Goal: Transaction & Acquisition: Purchase product/service

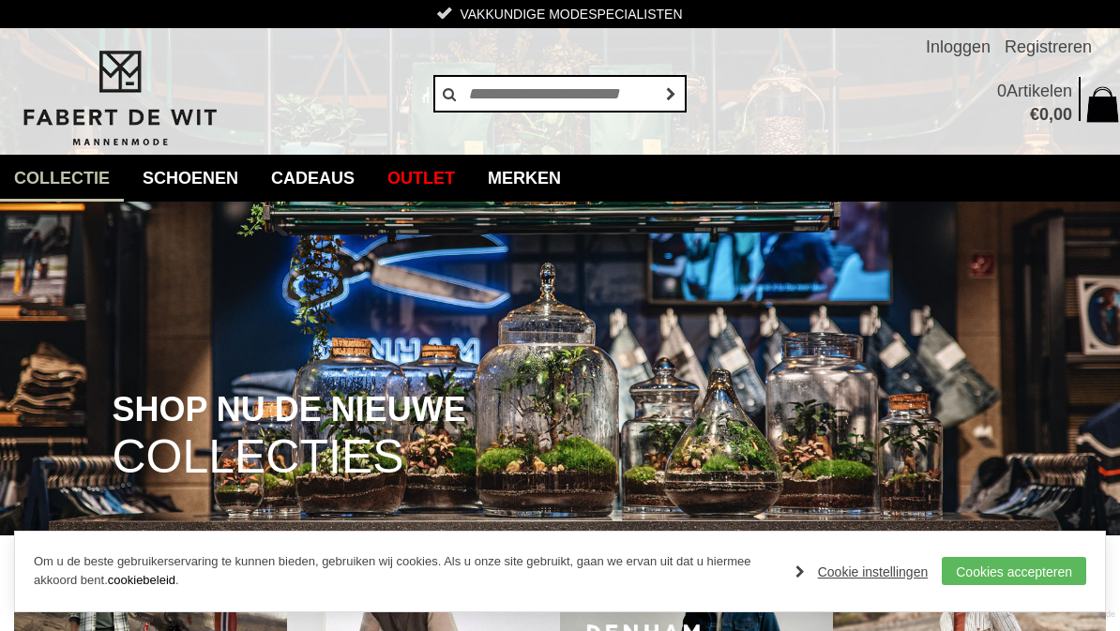
click at [0, 0] on link "PME Legend" at bounding box center [0, 0] width 0 height 0
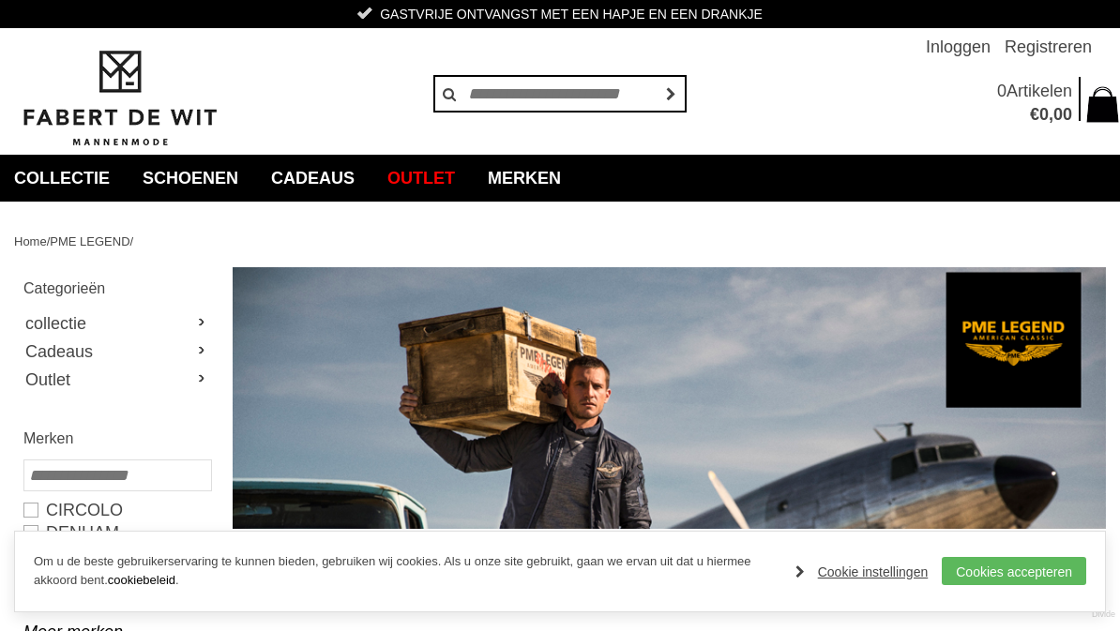
click at [1022, 577] on link "Cookies accepteren" at bounding box center [1014, 571] width 144 height 28
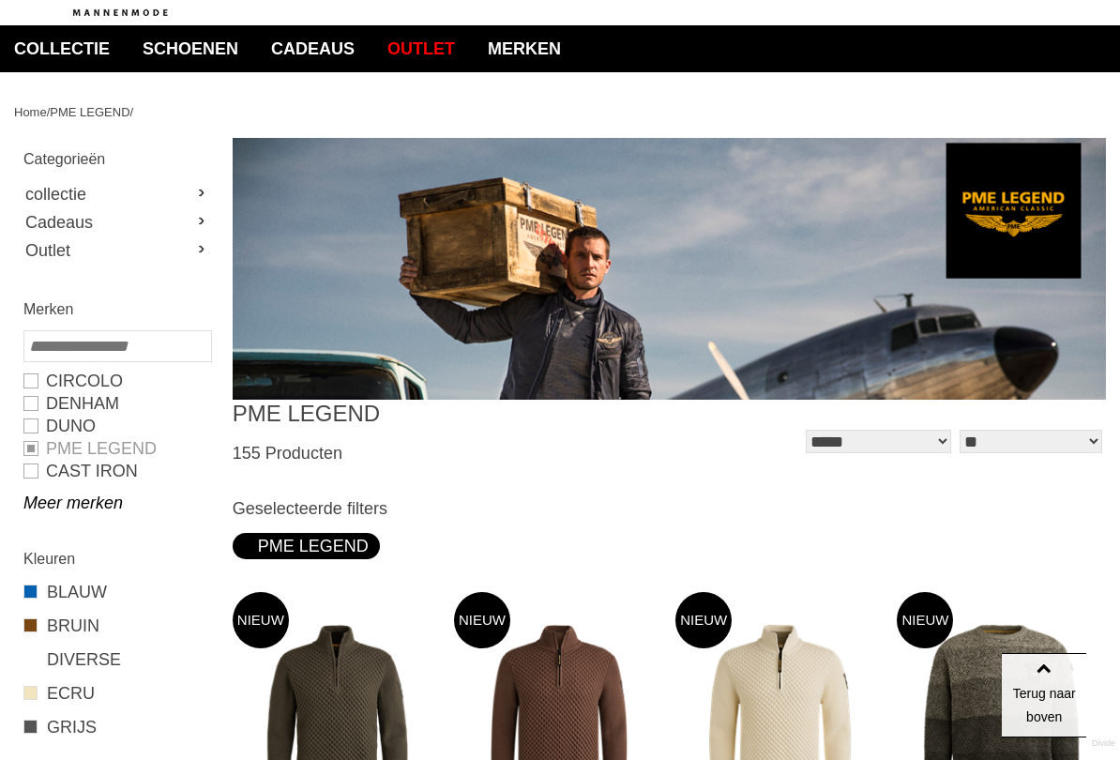
scroll to position [128, 0]
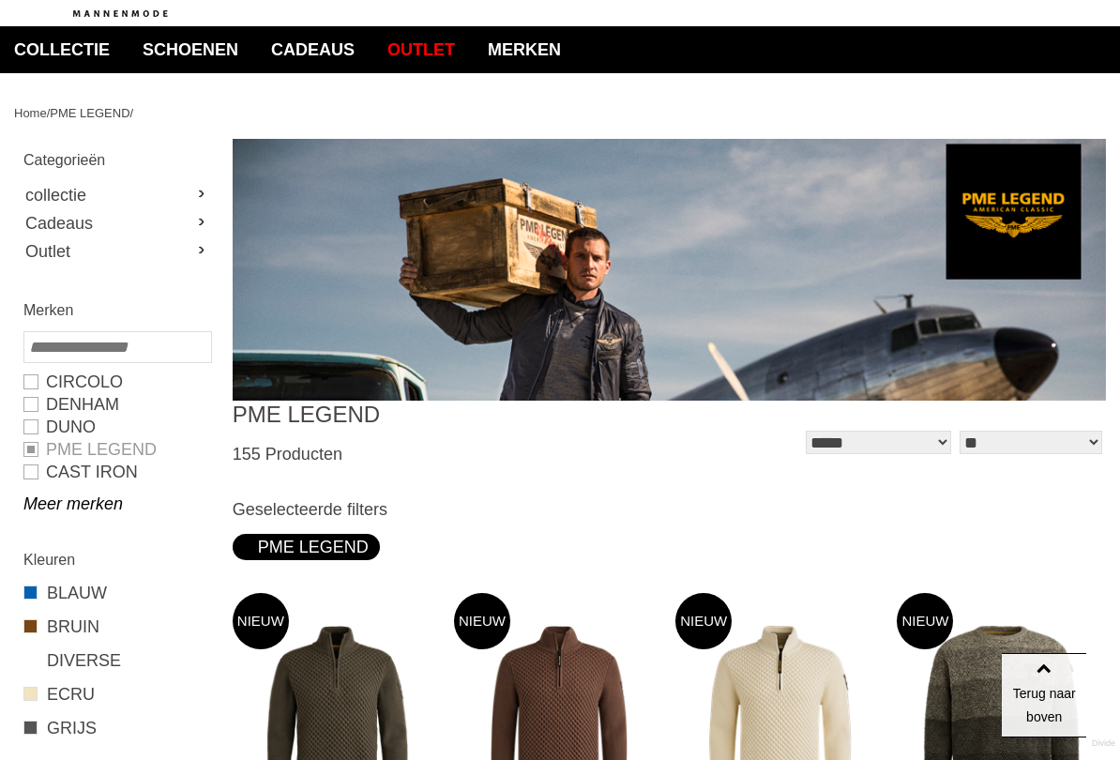
click at [50, 258] on link "Outlet" at bounding box center [116, 251] width 187 height 28
type input "**"
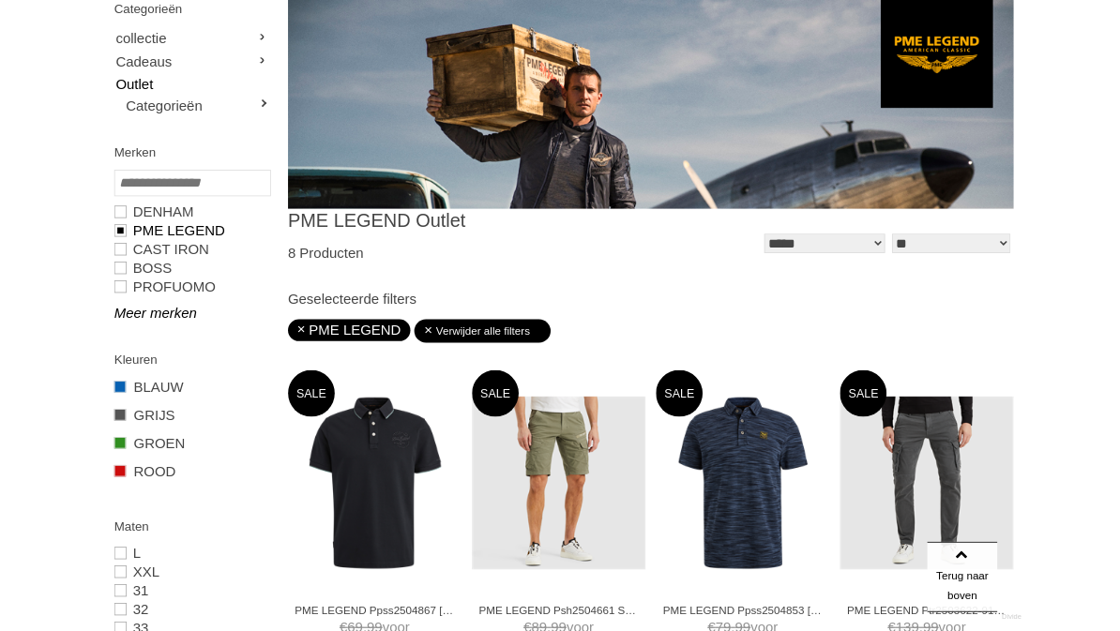
scroll to position [277, 0]
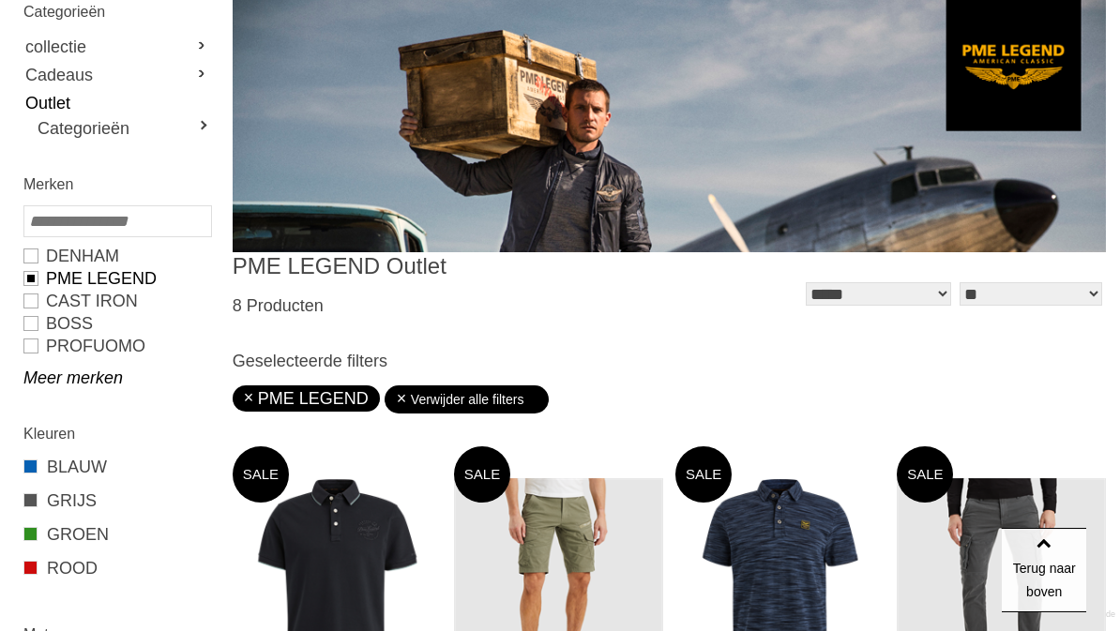
click at [38, 44] on link "collectie" at bounding box center [116, 47] width 187 height 28
type input "*"
type input "****"
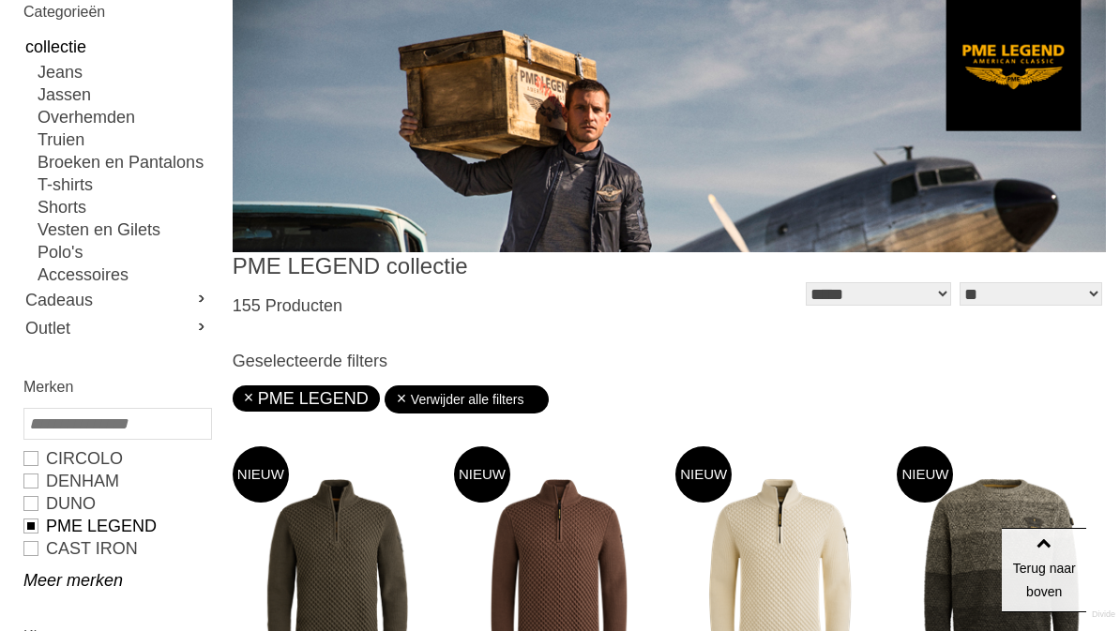
click at [413, 401] on link "Verwijder alle filters" at bounding box center [467, 399] width 143 height 28
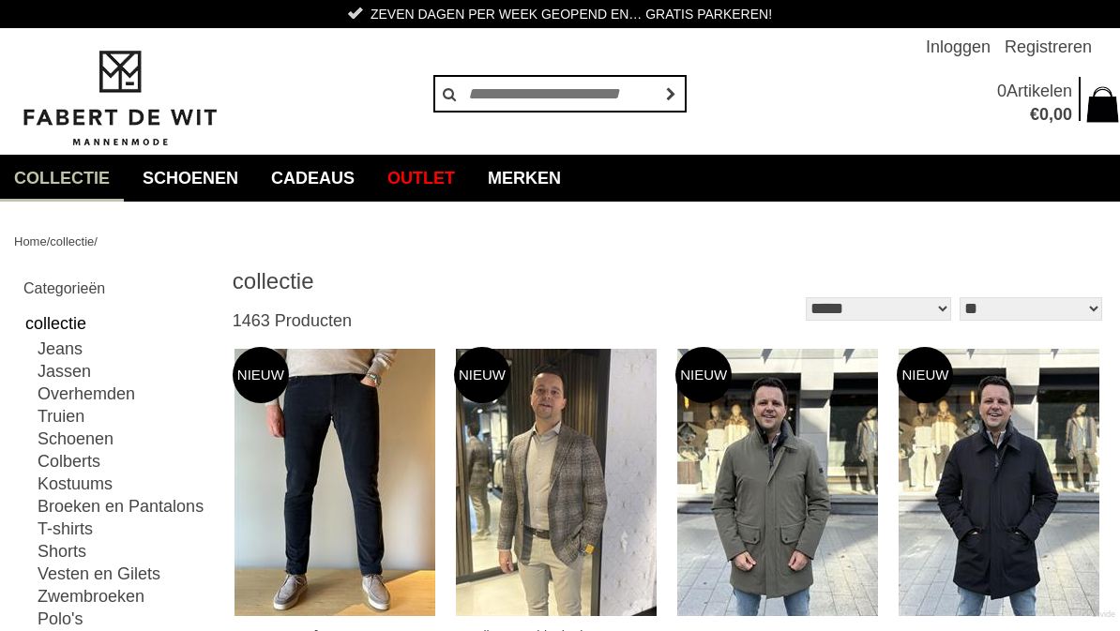
click at [28, 322] on link "collectie" at bounding box center [116, 324] width 187 height 28
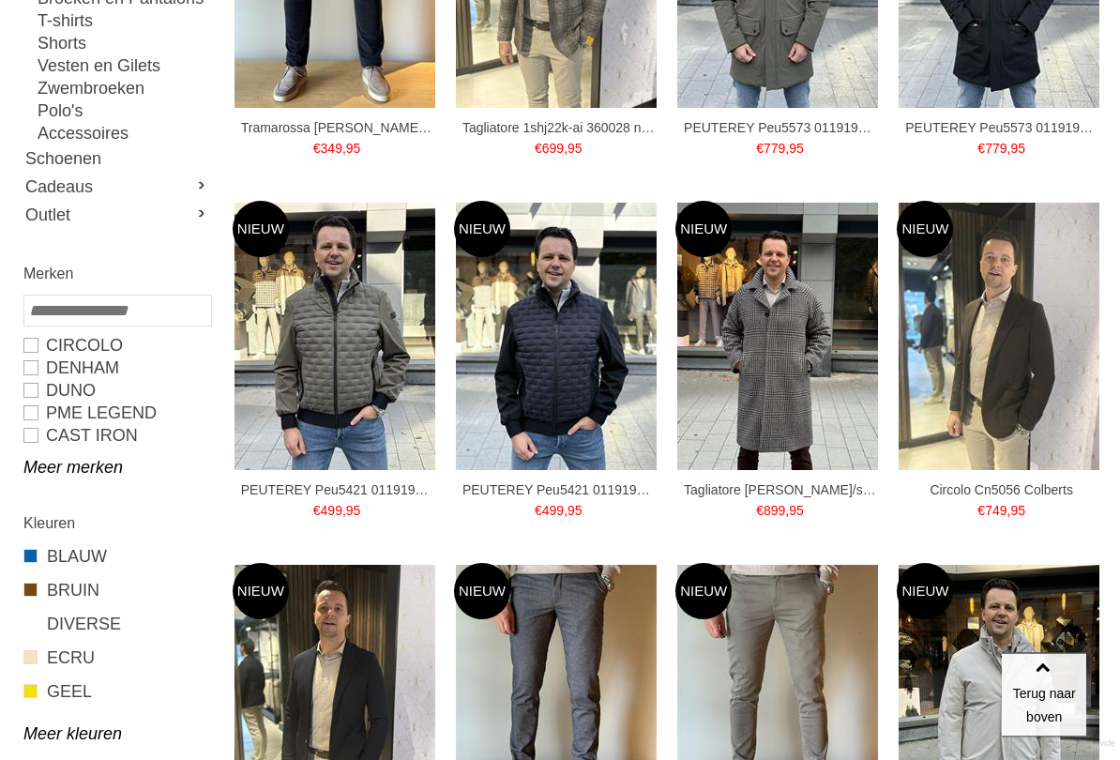
scroll to position [508, 0]
click at [31, 420] on link "PME LEGEND" at bounding box center [116, 412] width 187 height 23
type input "*"
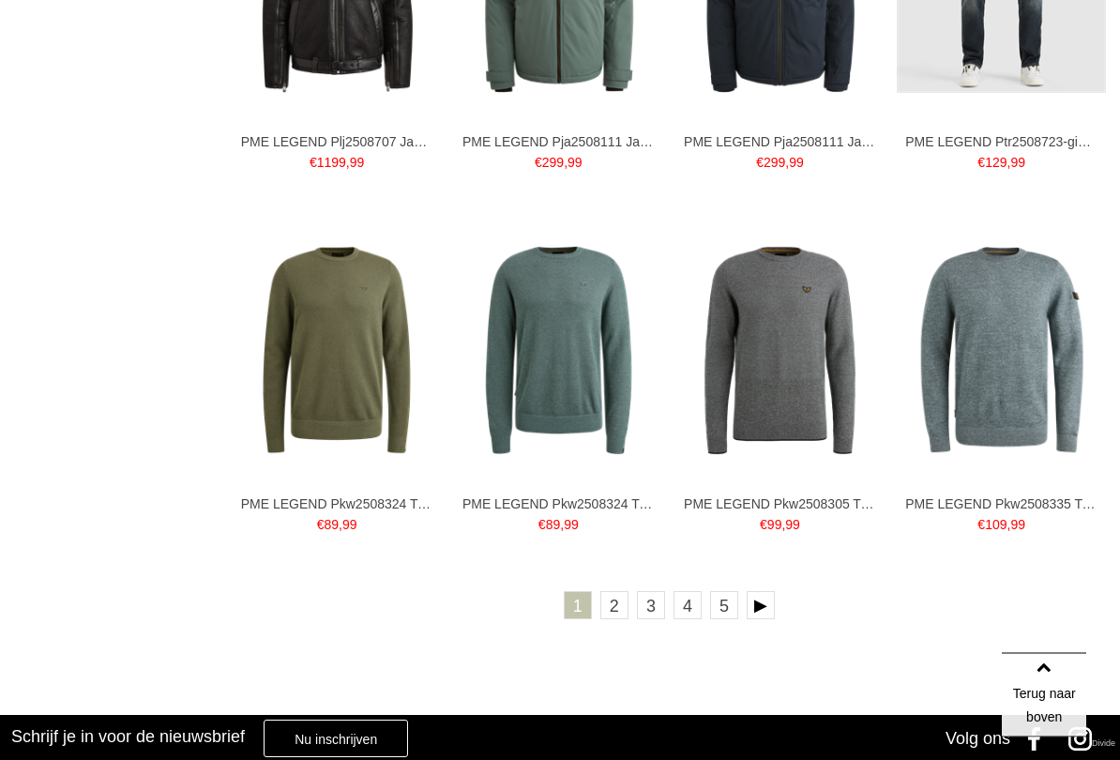
scroll to position [3405, 0]
click at [766, 607] on link at bounding box center [761, 605] width 28 height 28
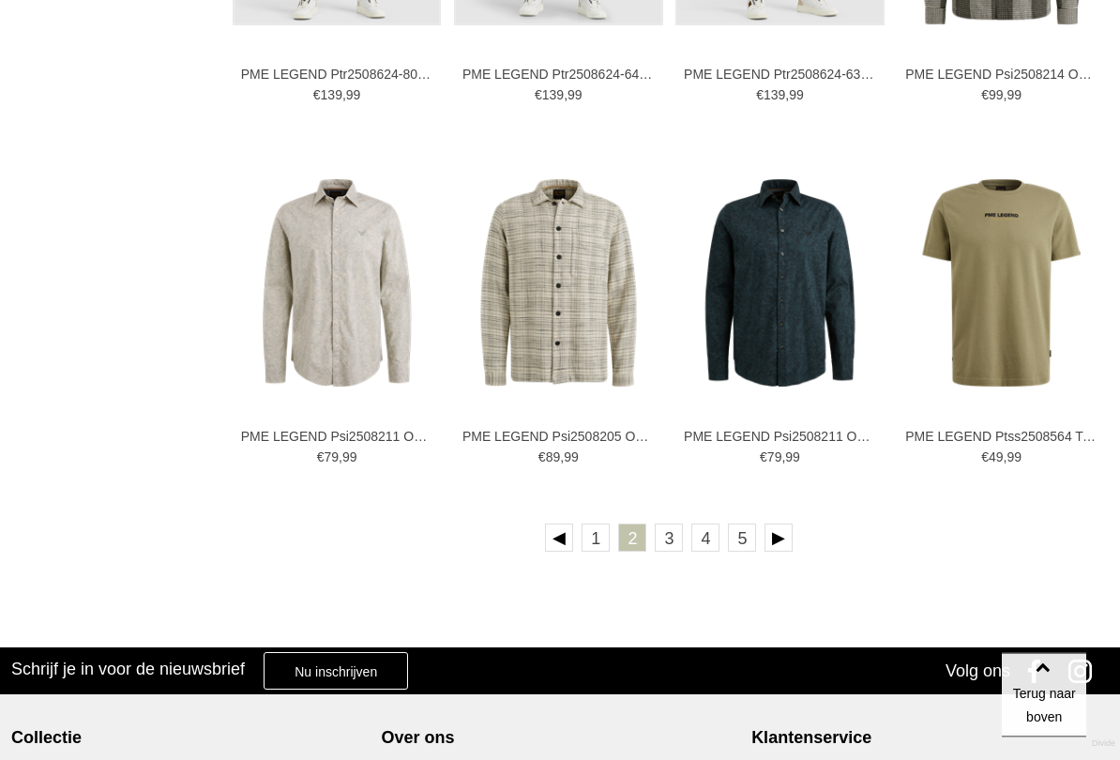
scroll to position [3448, 0]
click at [780, 534] on link at bounding box center [778, 537] width 28 height 28
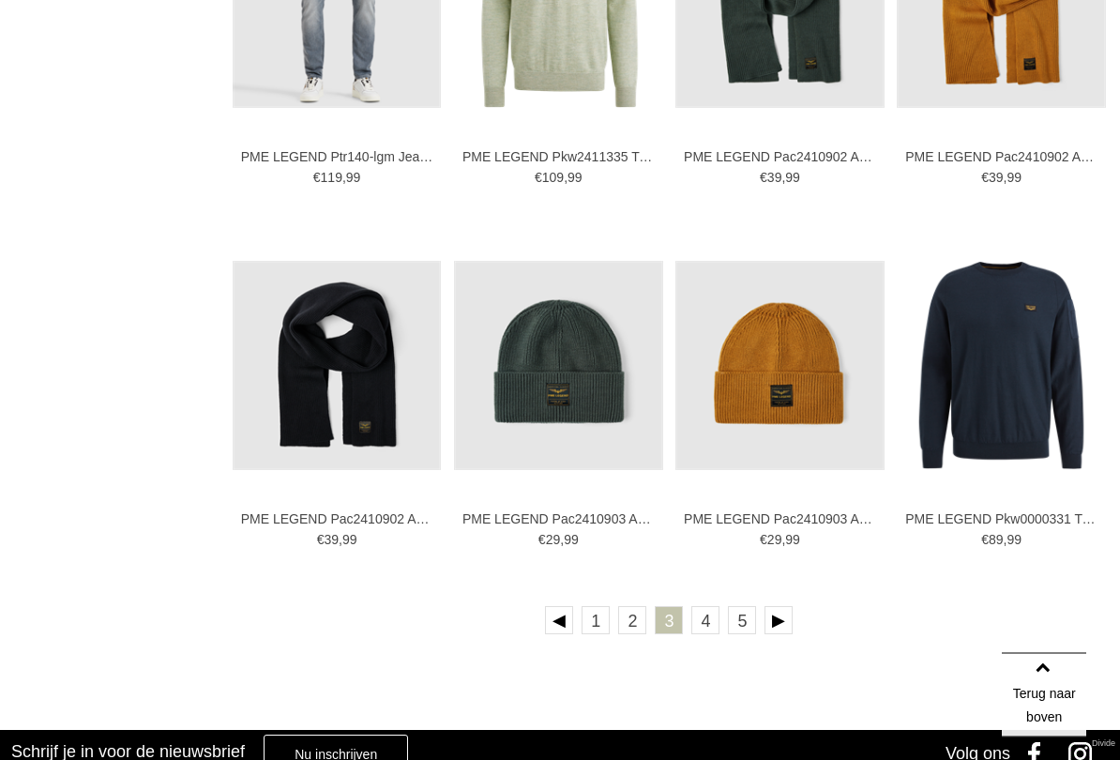
scroll to position [3365, 0]
click at [781, 624] on link at bounding box center [778, 620] width 28 height 28
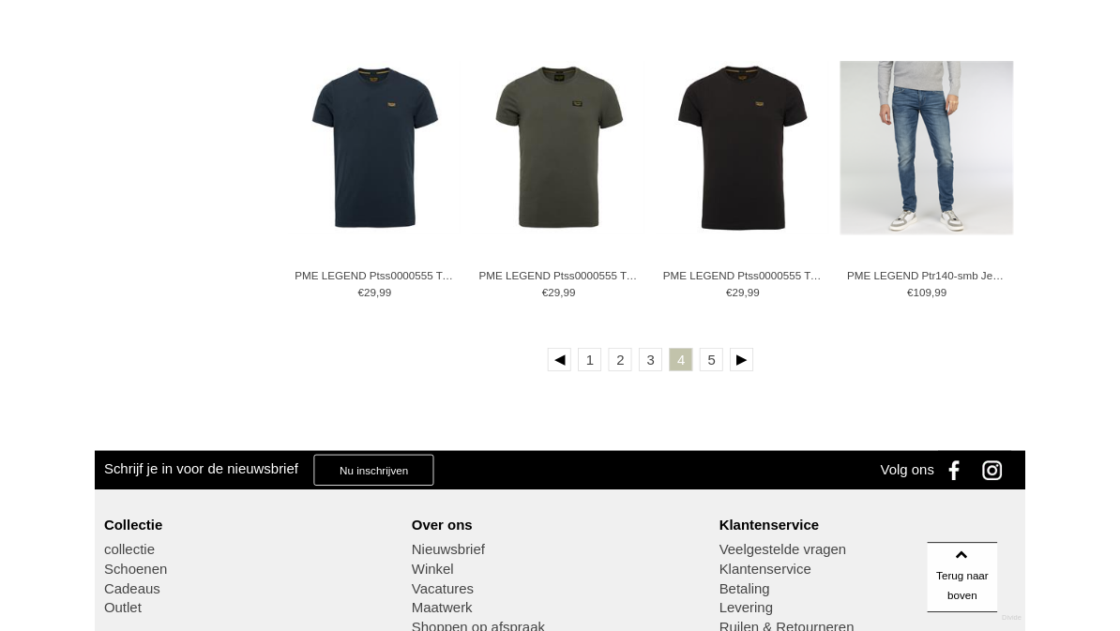
scroll to position [3552, 0]
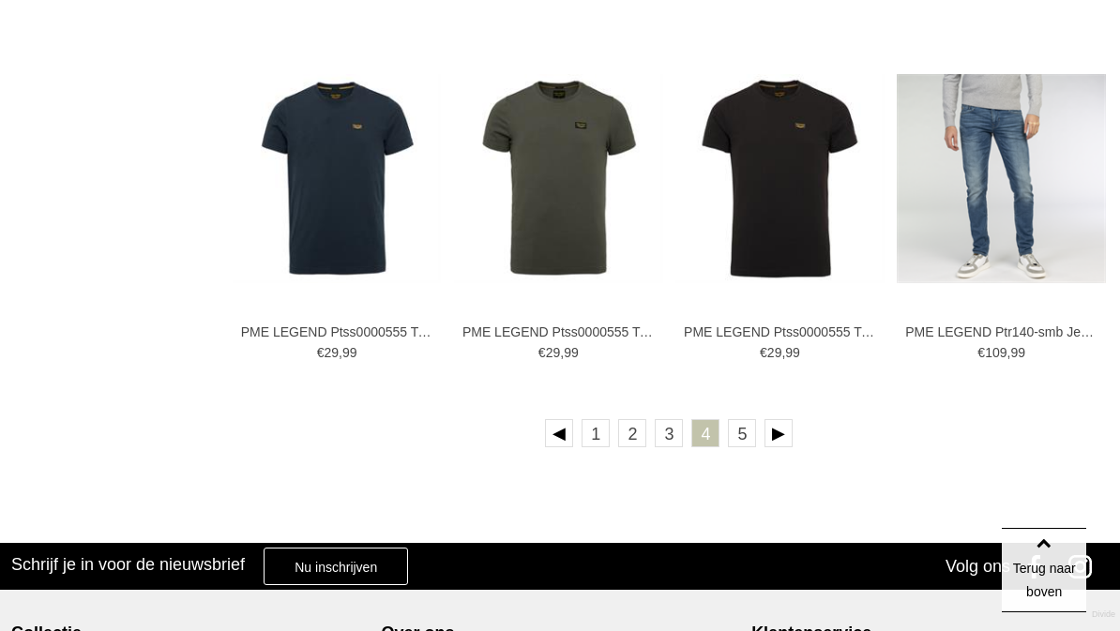
click at [779, 431] on link at bounding box center [778, 433] width 28 height 28
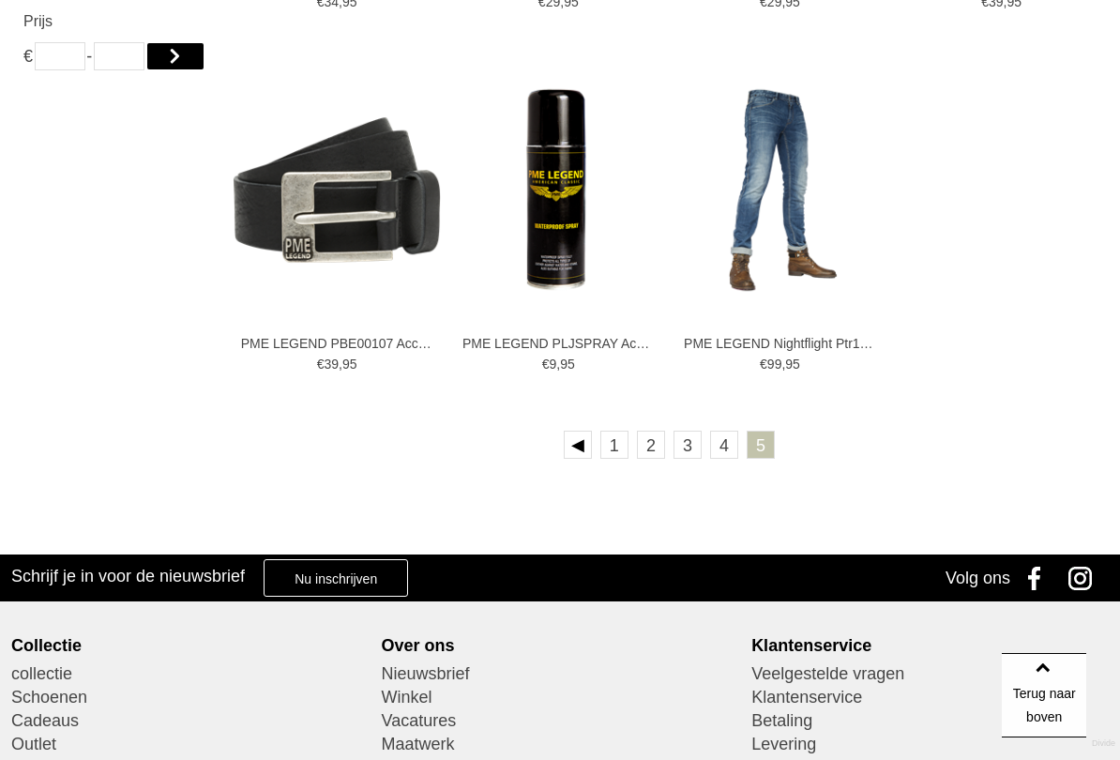
scroll to position [1369, 0]
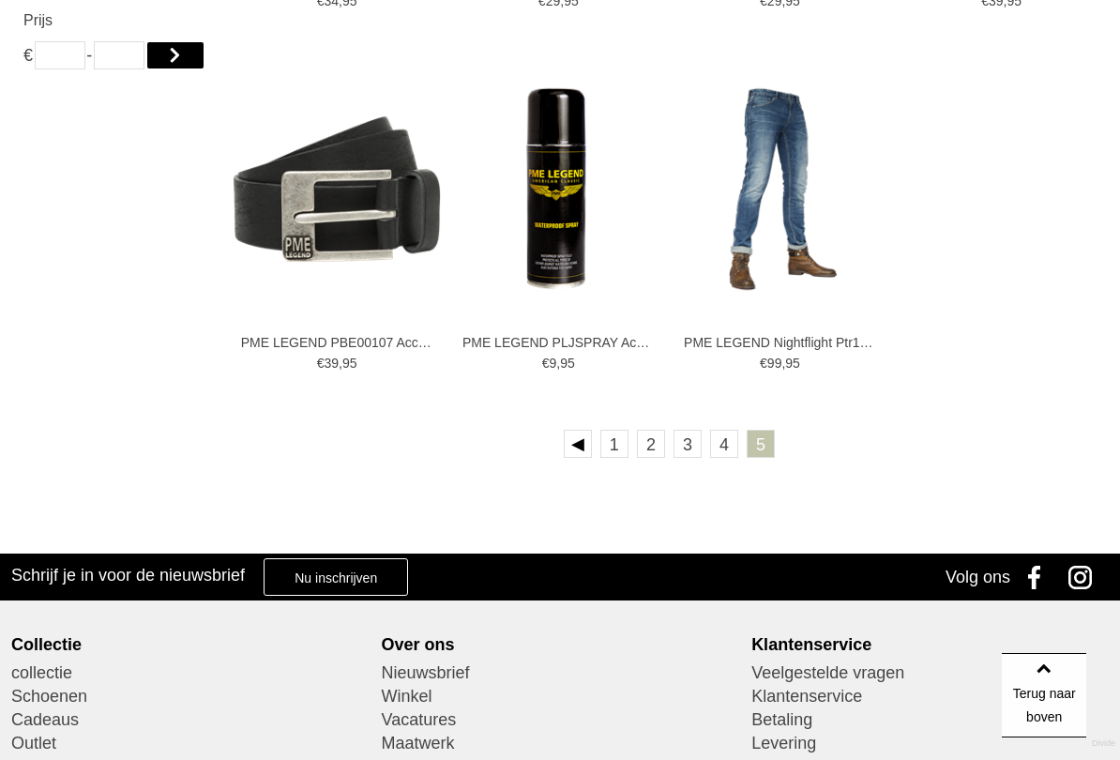
click at [620, 453] on link "1" at bounding box center [614, 444] width 28 height 28
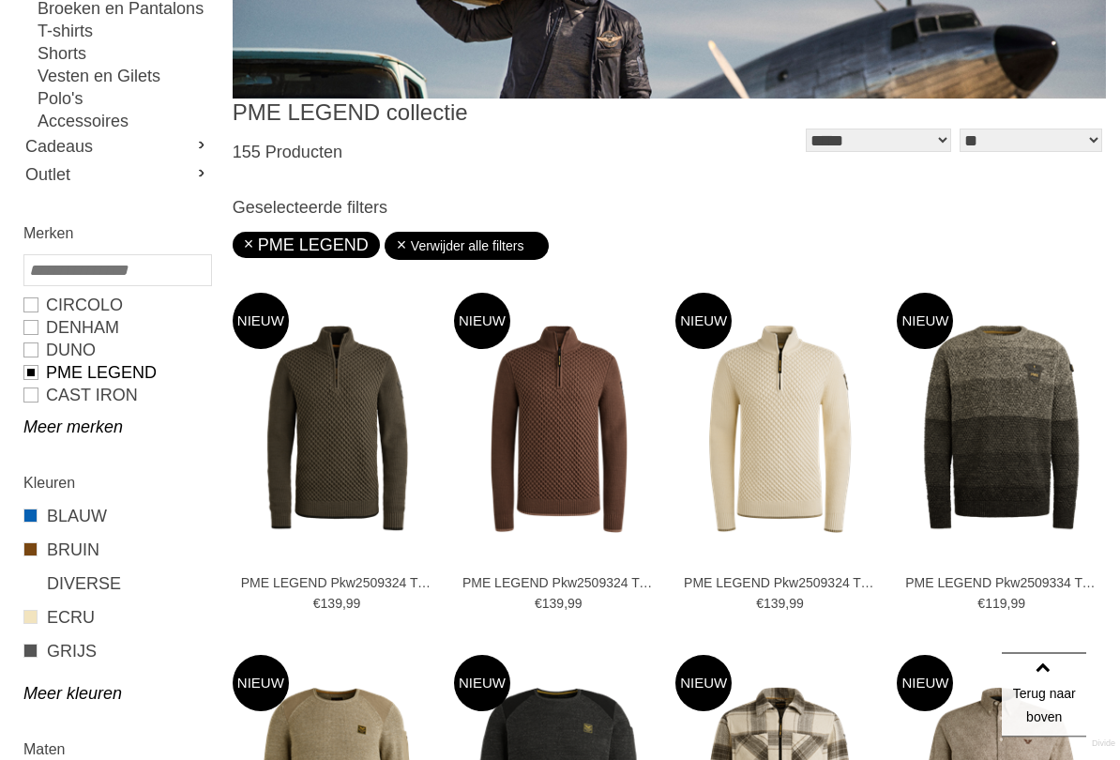
scroll to position [431, 0]
